Goal: Share content

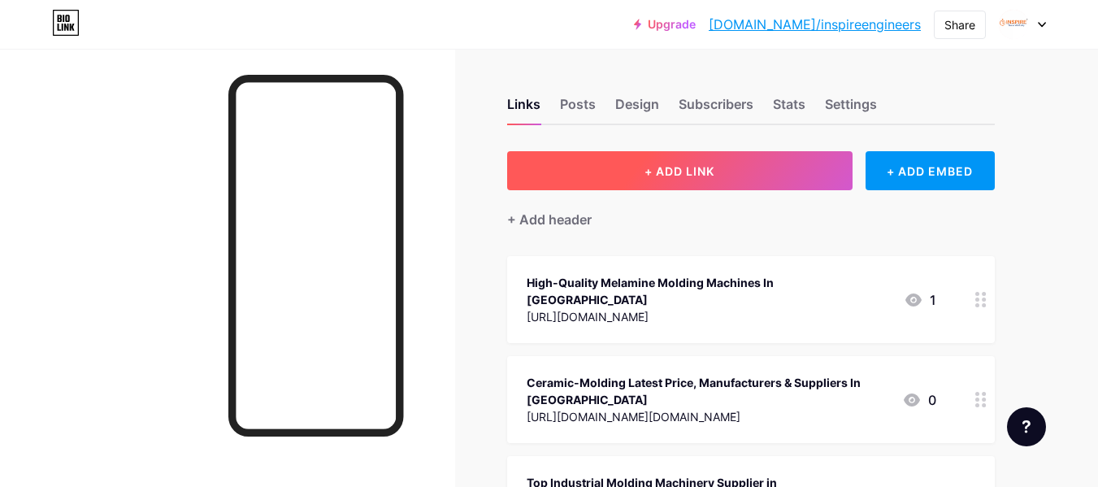
click at [669, 171] on span "+ ADD LINK" at bounding box center [679, 171] width 70 height 14
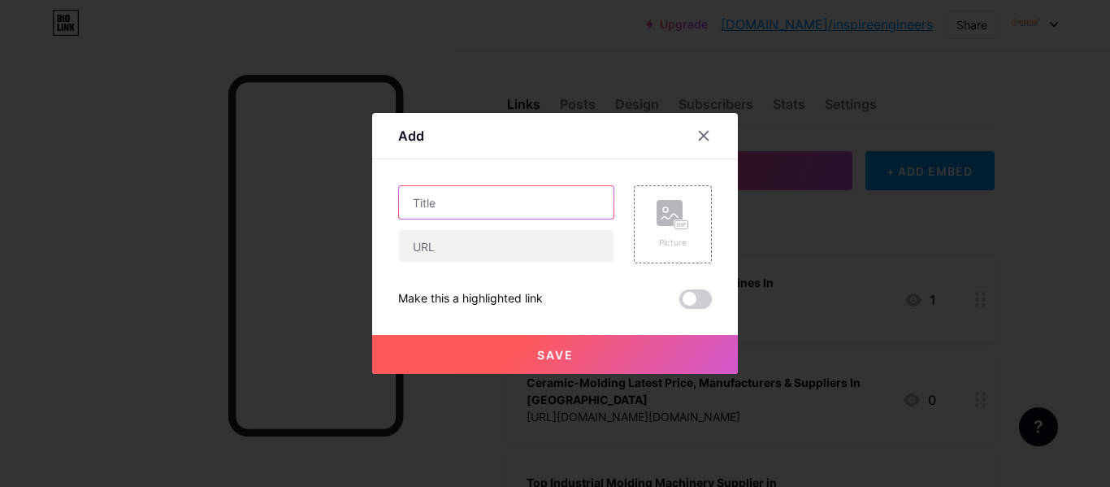
click at [484, 210] on input "text" at bounding box center [506, 202] width 214 height 32
paste input "Hydraulic Compression Machine Manufacturer in [GEOGRAPHIC_DATA], [GEOGRAPHIC_DA…"
type input "Hydraulic Compression Machine Manufacturer in [GEOGRAPHIC_DATA], [GEOGRAPHIC_DA…"
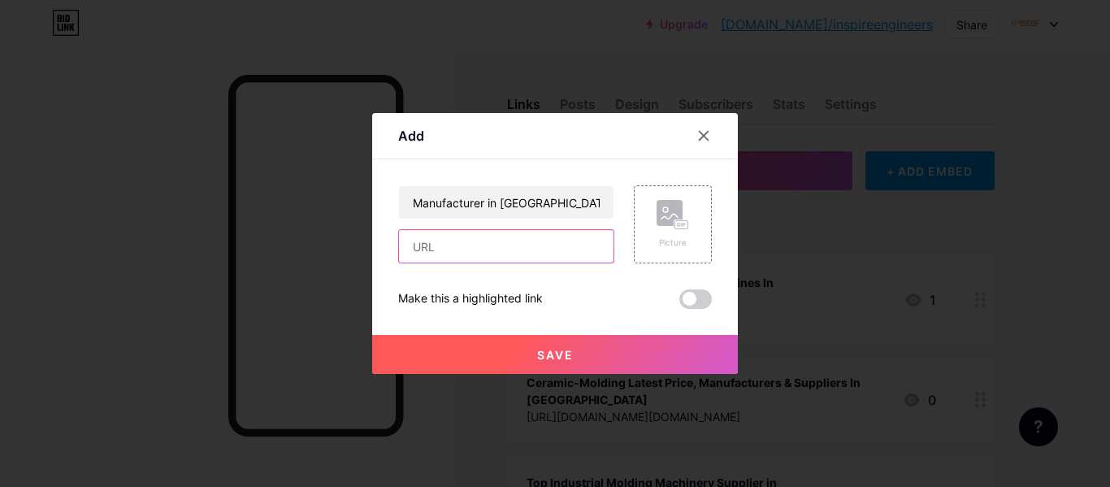
click at [475, 259] on input "text" at bounding box center [506, 246] width 214 height 32
paste input "[URL][DOMAIN_NAME]"
type input "[URL][DOMAIN_NAME]"
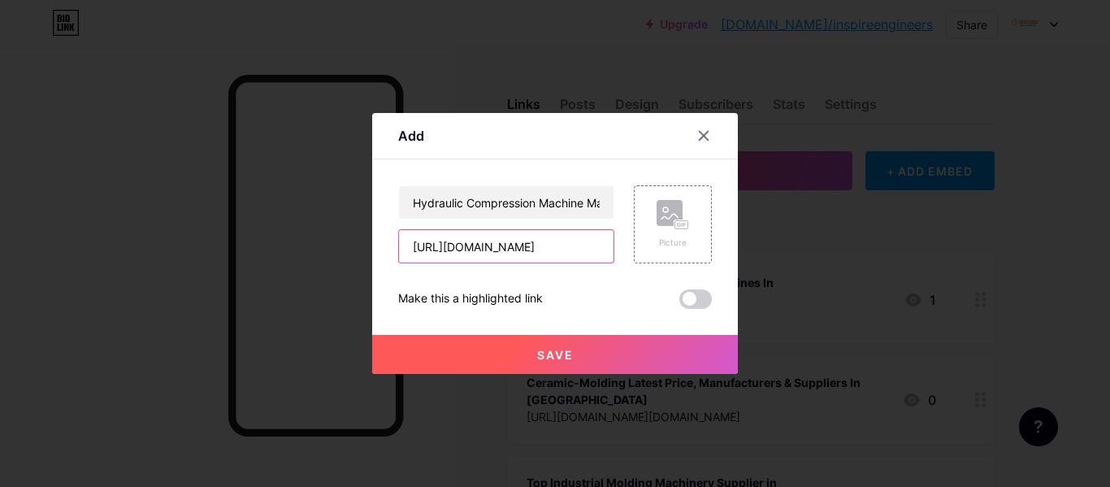
scroll to position [0, 0]
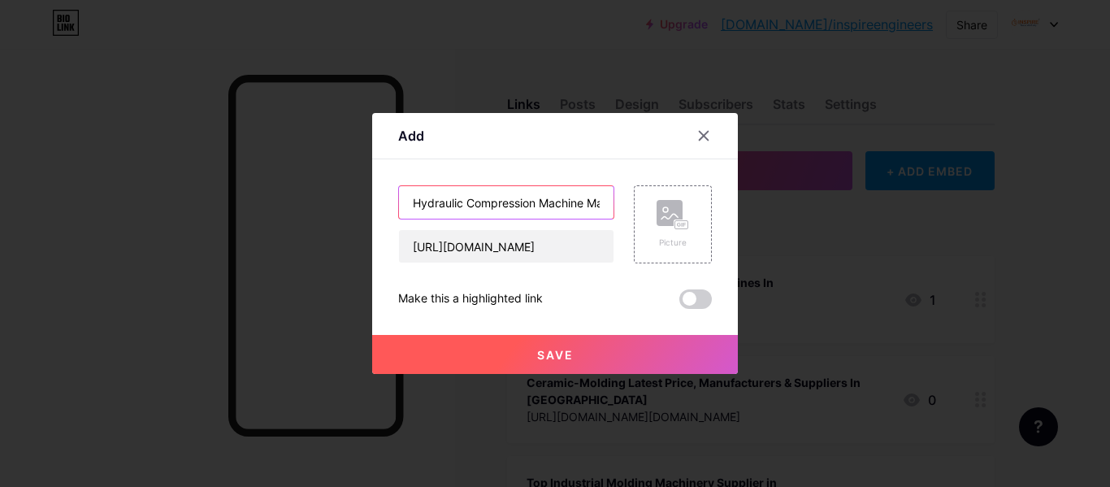
click at [533, 201] on input "Hydraulic Compression Machine Manufacturer in [GEOGRAPHIC_DATA], [GEOGRAPHIC_DA…" at bounding box center [506, 202] width 214 height 32
paste input "Fully Auto - Single Station - Inspire Engineers"
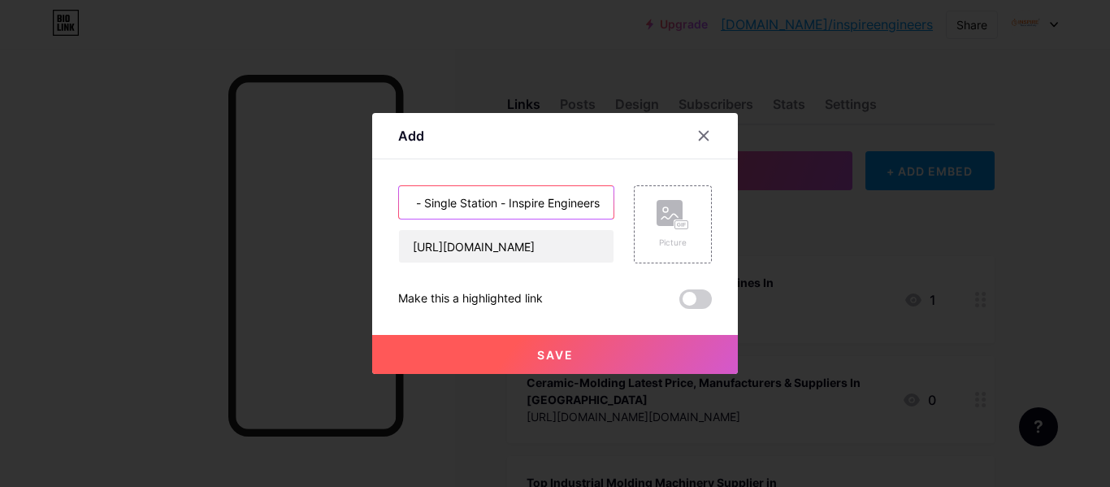
type input "Fully Auto - Single Station - Inspire Engineers"
click at [563, 359] on span "Save" at bounding box center [555, 355] width 37 height 14
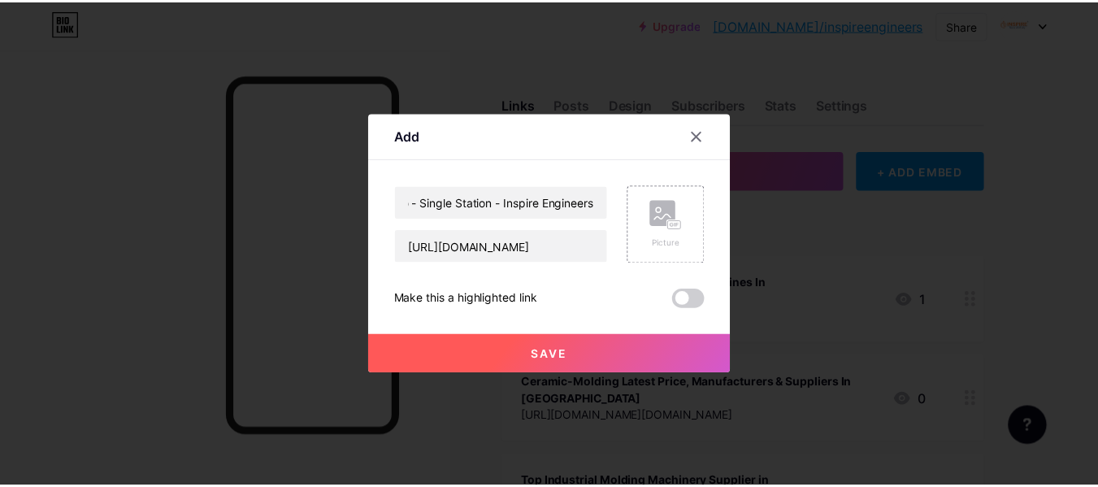
scroll to position [0, 0]
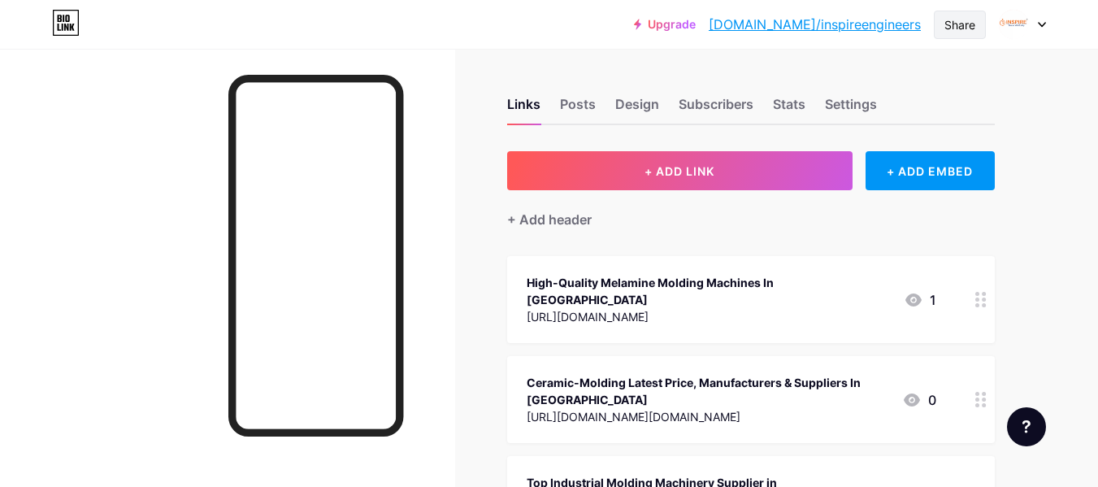
click at [954, 24] on div "Share" at bounding box center [959, 24] width 31 height 17
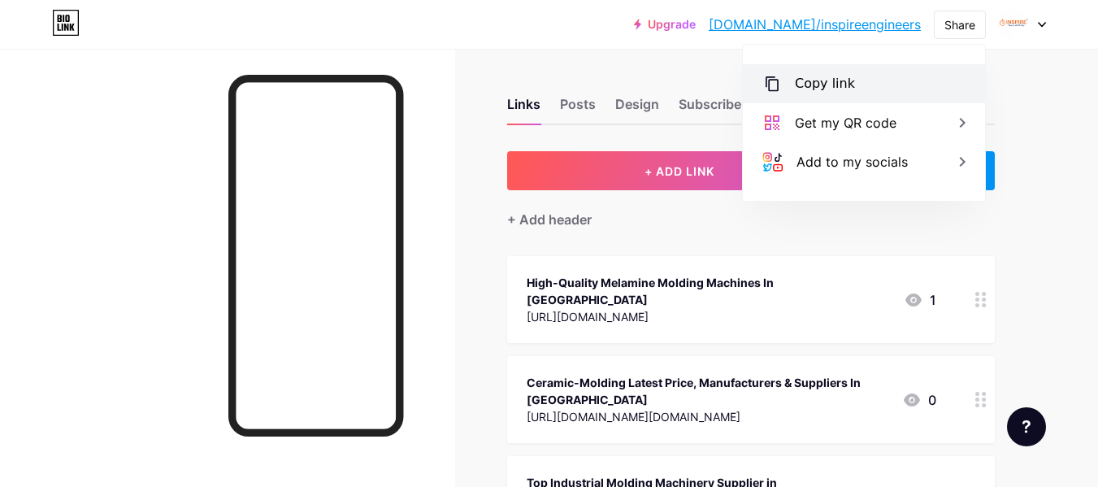
click at [818, 87] on div "Copy link" at bounding box center [824, 83] width 60 height 19
